Goal: Find specific page/section: Find specific page/section

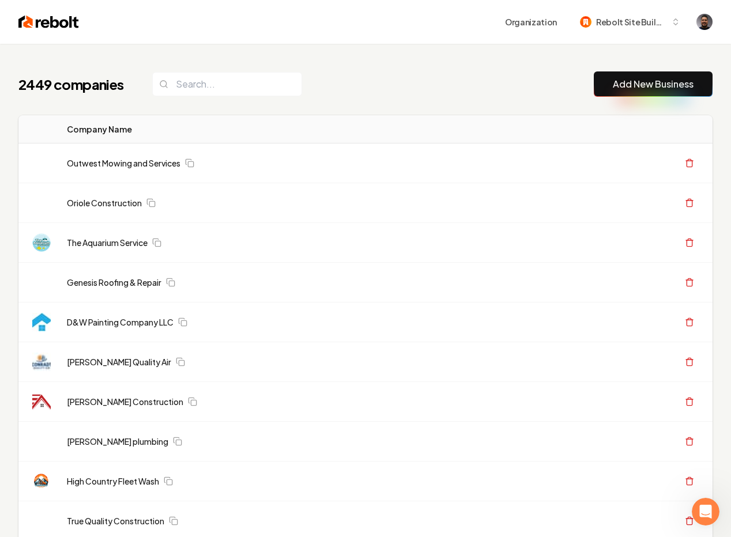
click at [468, 72] on div "2449 companies Add New Business" at bounding box center [365, 83] width 694 height 25
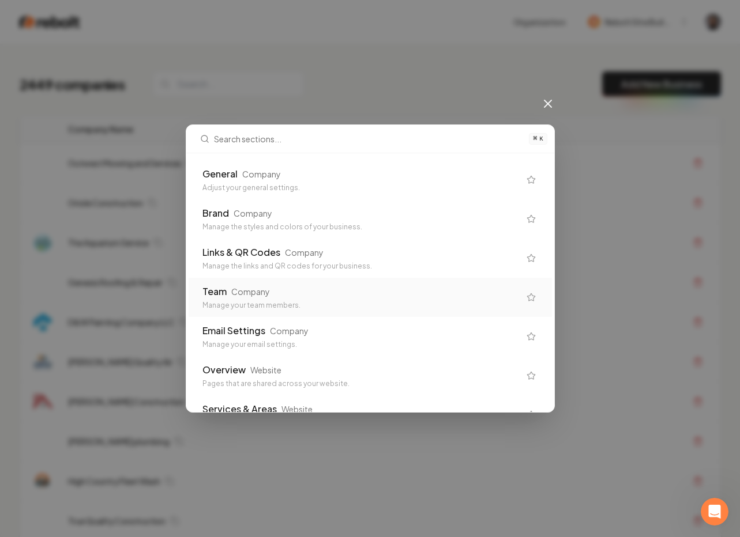
scroll to position [814, 0]
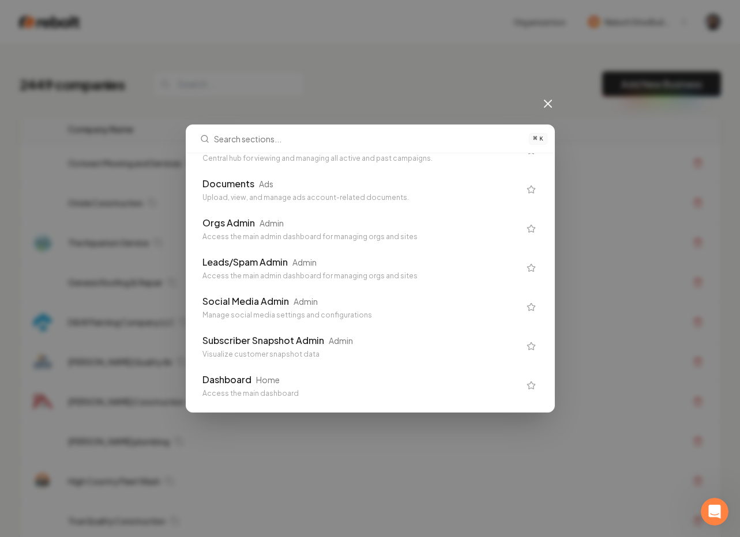
click at [268, 393] on div "Access the main dashboard" at bounding box center [360, 393] width 317 height 9
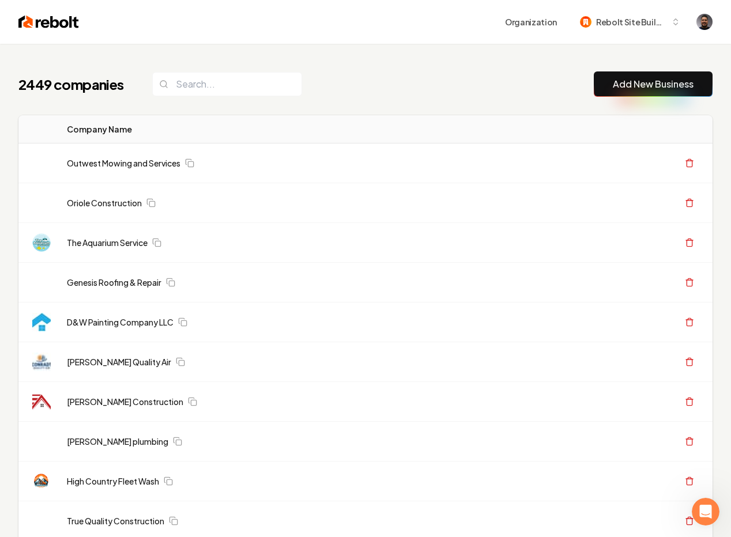
click at [369, 81] on div "2449 companies Add New Business" at bounding box center [365, 83] width 694 height 25
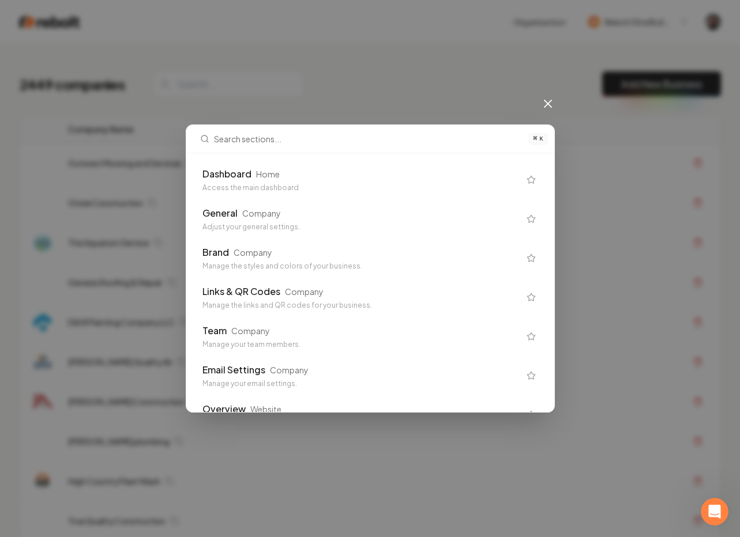
scroll to position [270, 0]
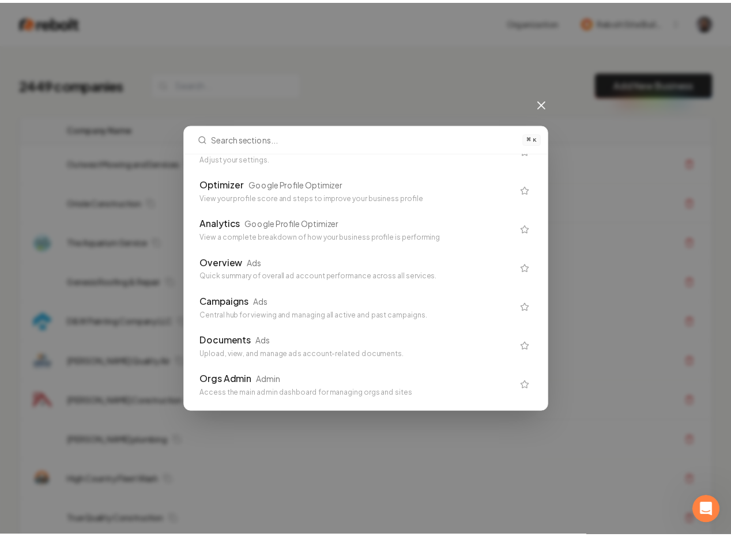
scroll to position [814, 0]
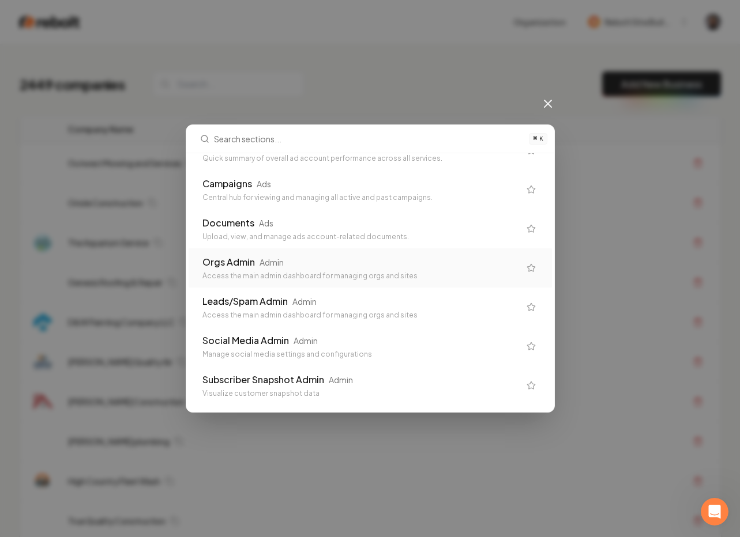
click at [212, 268] on div "Orgs Admin" at bounding box center [228, 262] width 52 height 14
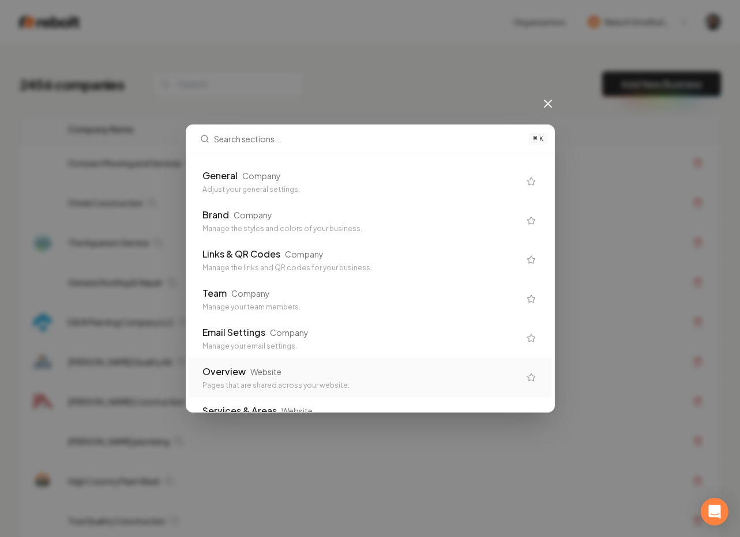
scroll to position [115, 0]
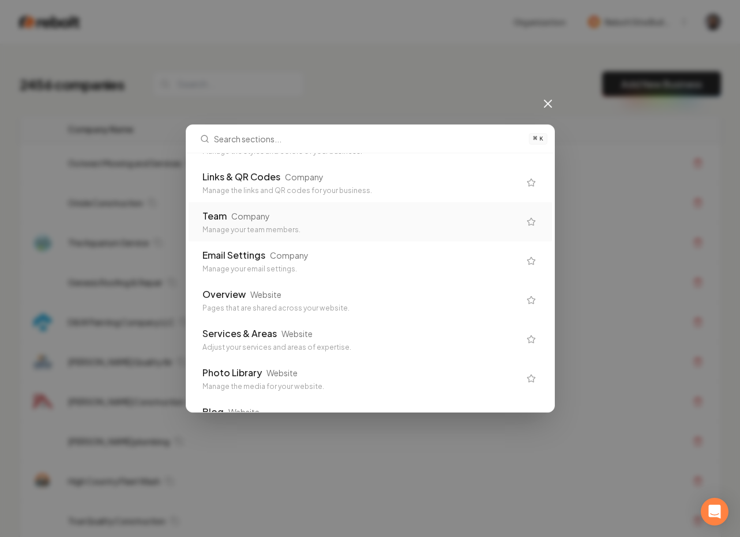
click at [272, 136] on input "text" at bounding box center [368, 139] width 308 height 28
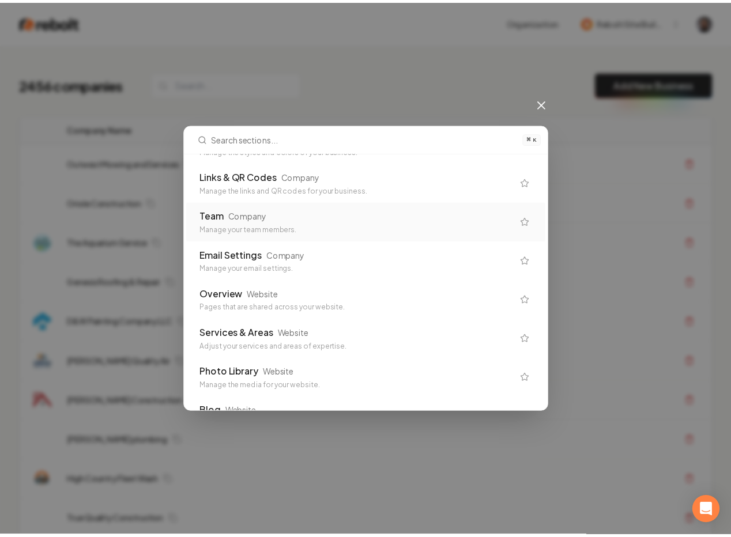
scroll to position [0, 0]
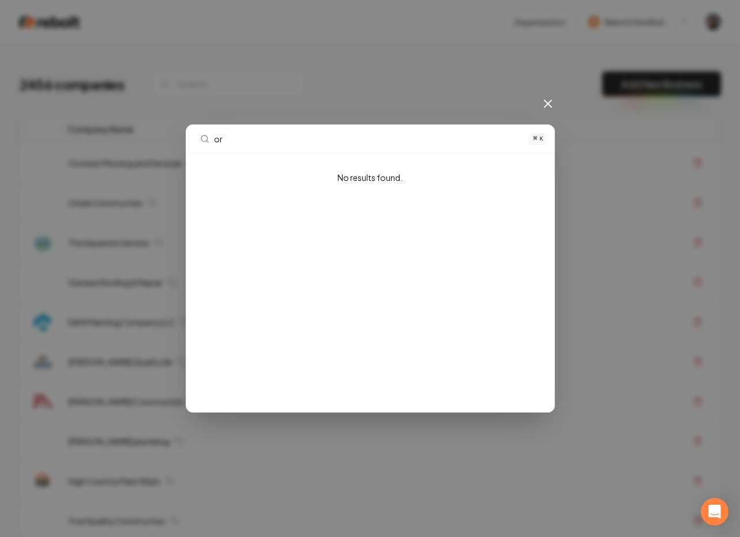
type input "o"
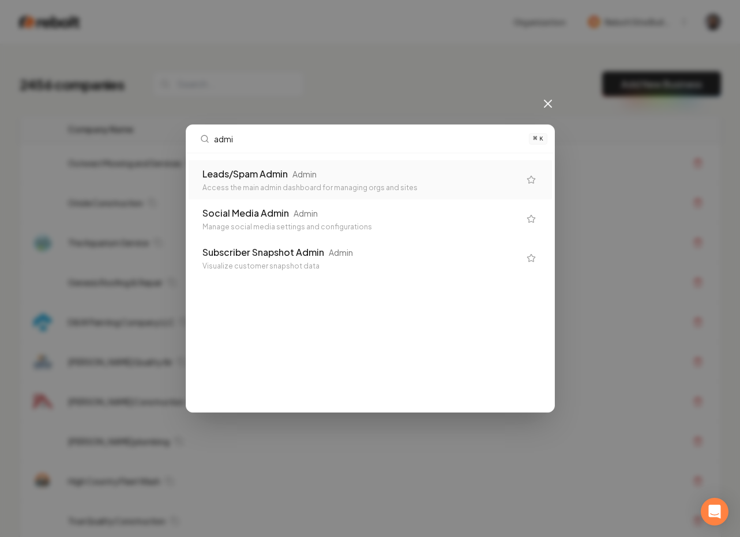
type input "admin"
click at [548, 107] on icon at bounding box center [548, 104] width 14 height 14
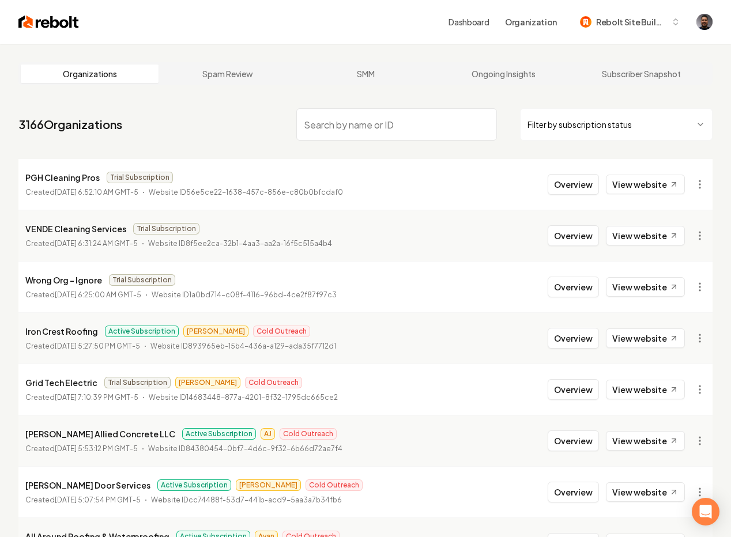
click at [270, 126] on nav "3166 Organizations Filter by subscription status" at bounding box center [365, 129] width 694 height 51
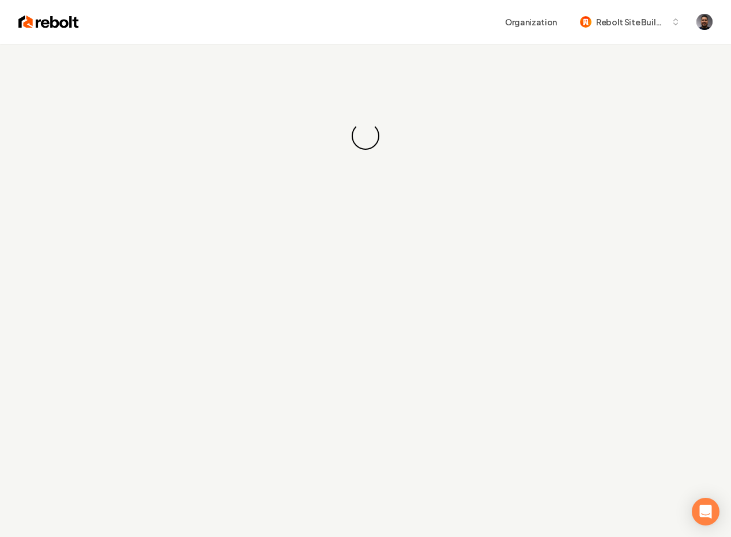
click at [381, 14] on div "Organization Rebolt Site Builder" at bounding box center [396, 22] width 634 height 21
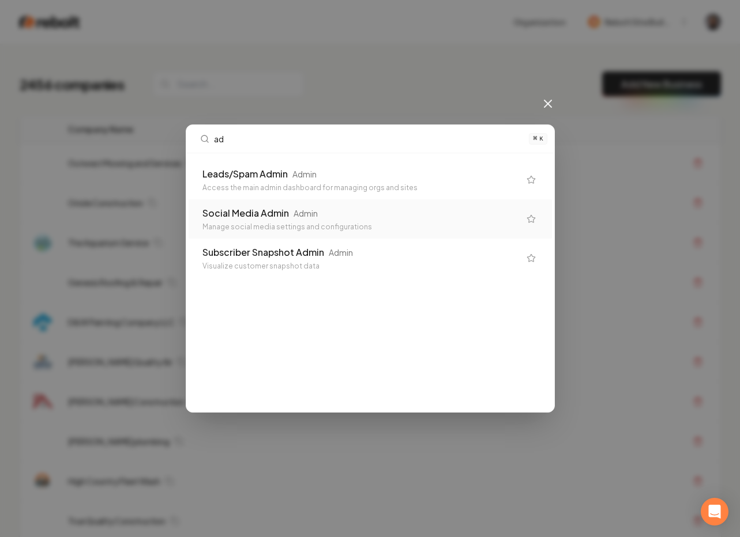
type input "a"
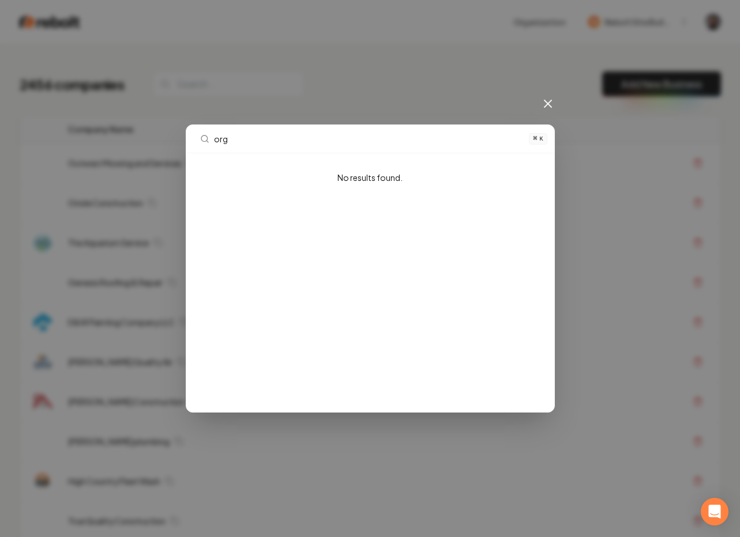
type input "org"
click at [540, 138] on div "org ⌘ K" at bounding box center [370, 139] width 368 height 28
